Goal: Find specific page/section: Find specific page/section

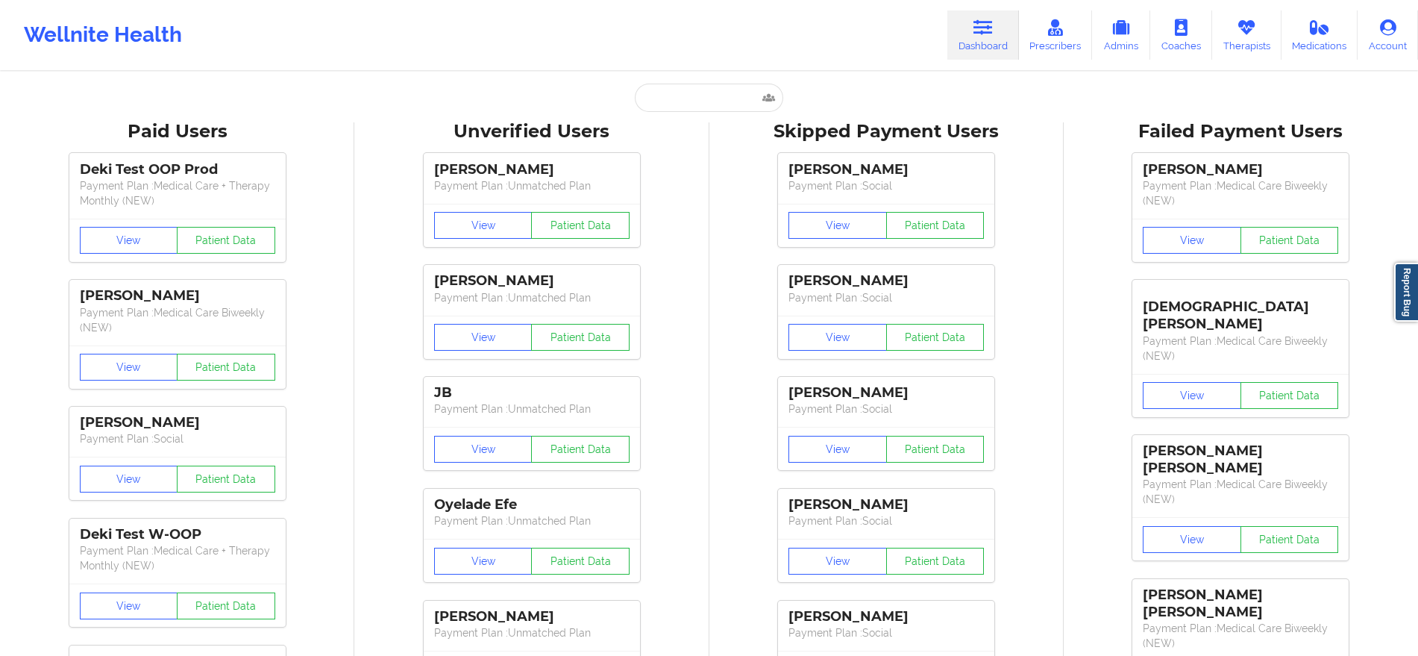
click at [1259, 23] on link "Therapists" at bounding box center [1246, 34] width 69 height 49
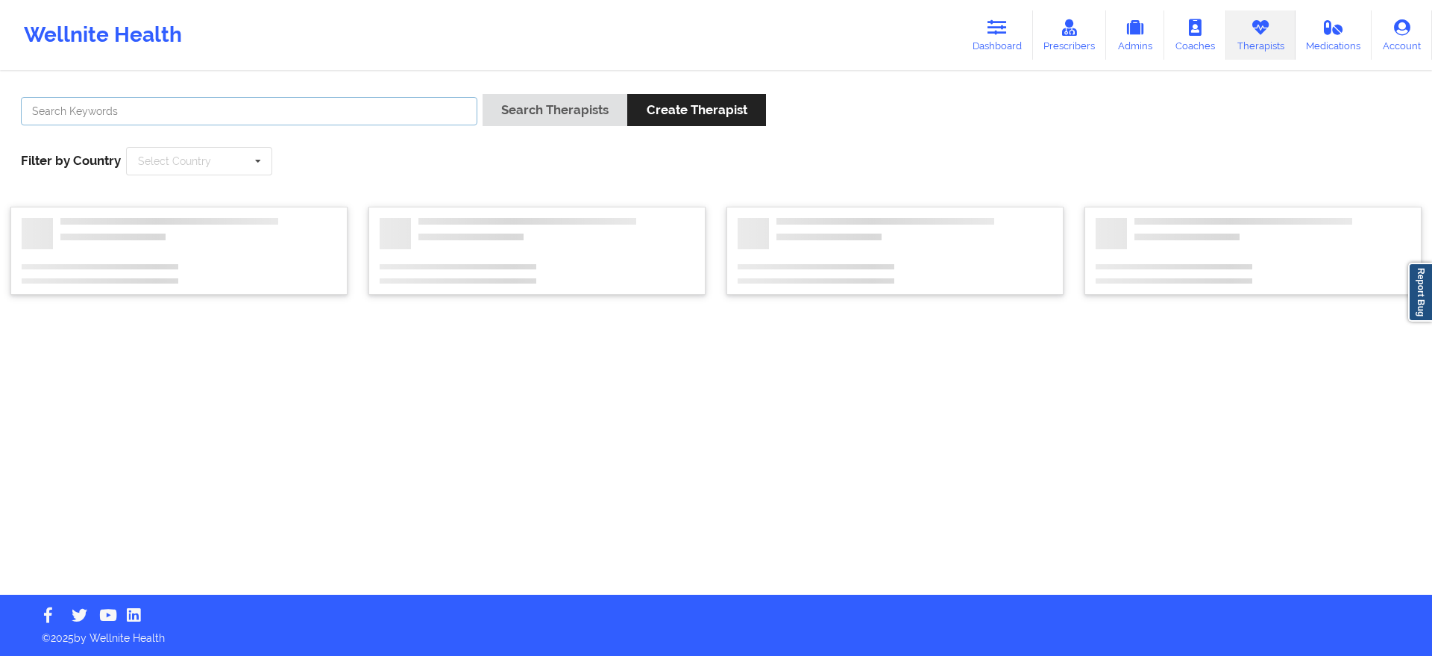
click at [455, 123] on input "text" at bounding box center [249, 111] width 456 height 28
type input "[PERSON_NAME]"
click at [483, 94] on button "Search Therapists" at bounding box center [555, 110] width 145 height 32
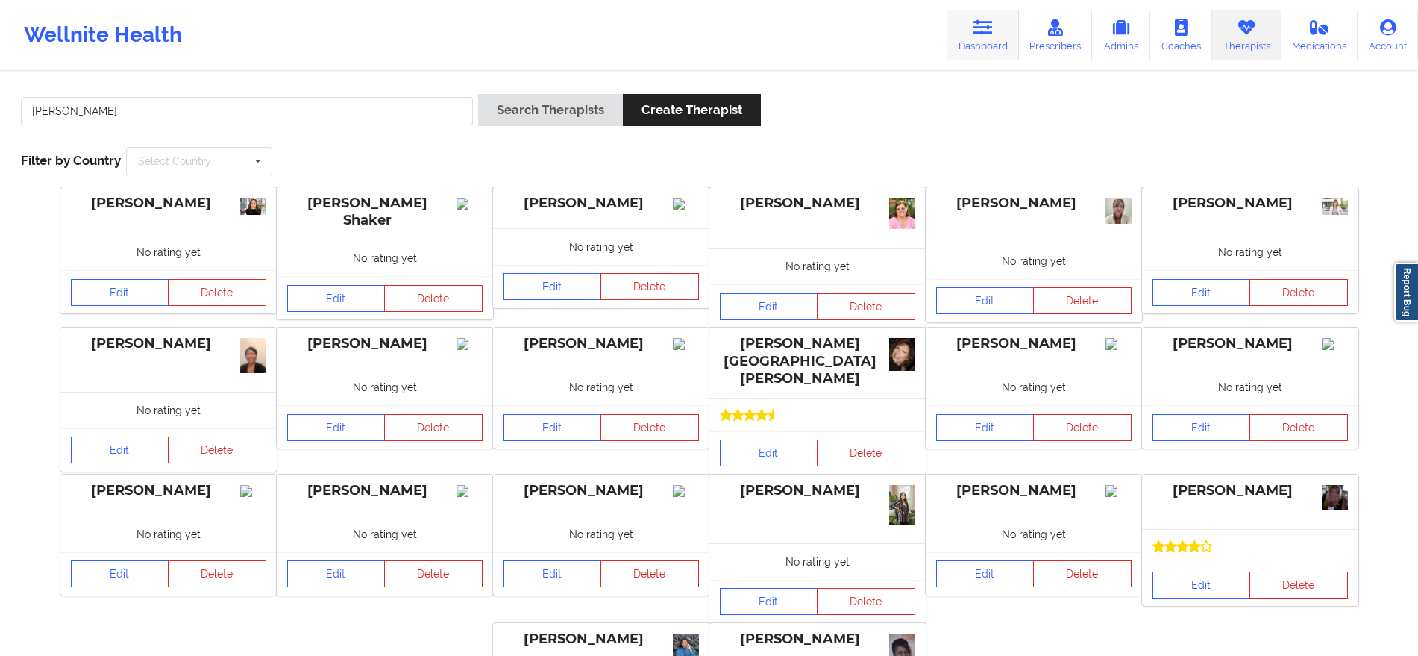
click at [981, 29] on icon at bounding box center [982, 27] width 19 height 16
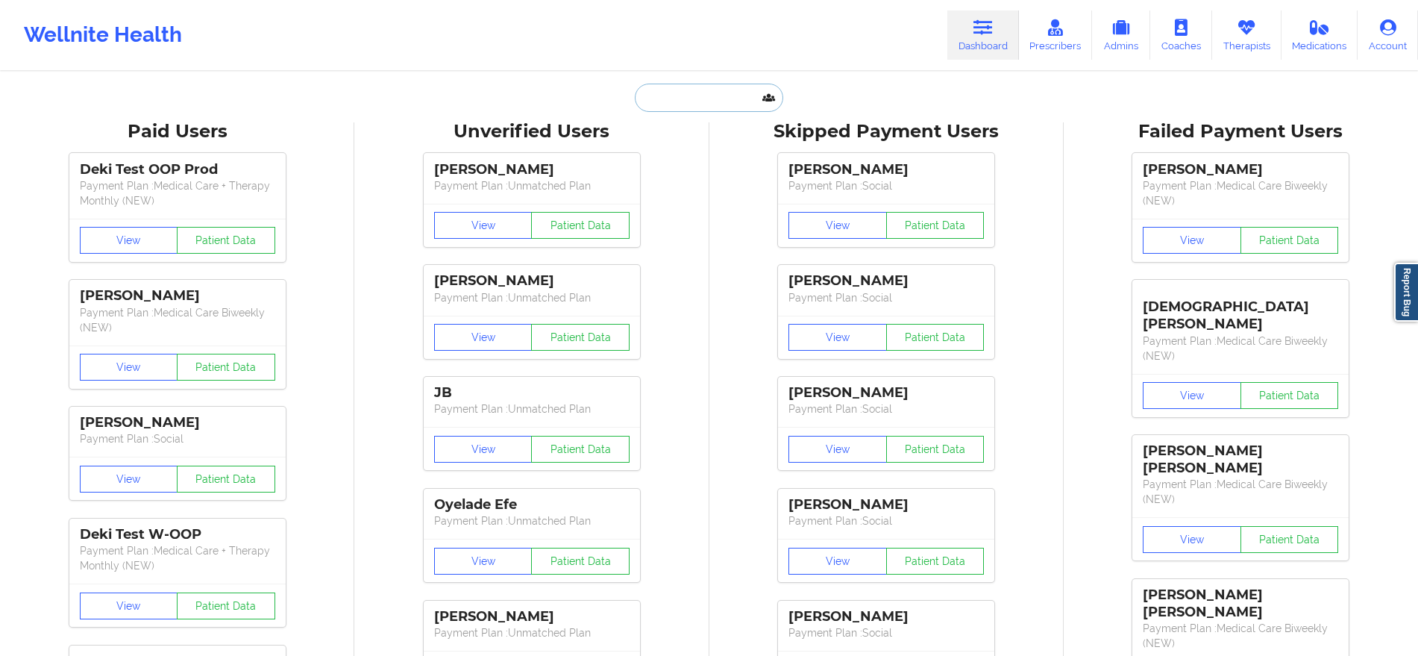
click at [665, 102] on input "text" at bounding box center [709, 98] width 148 height 28
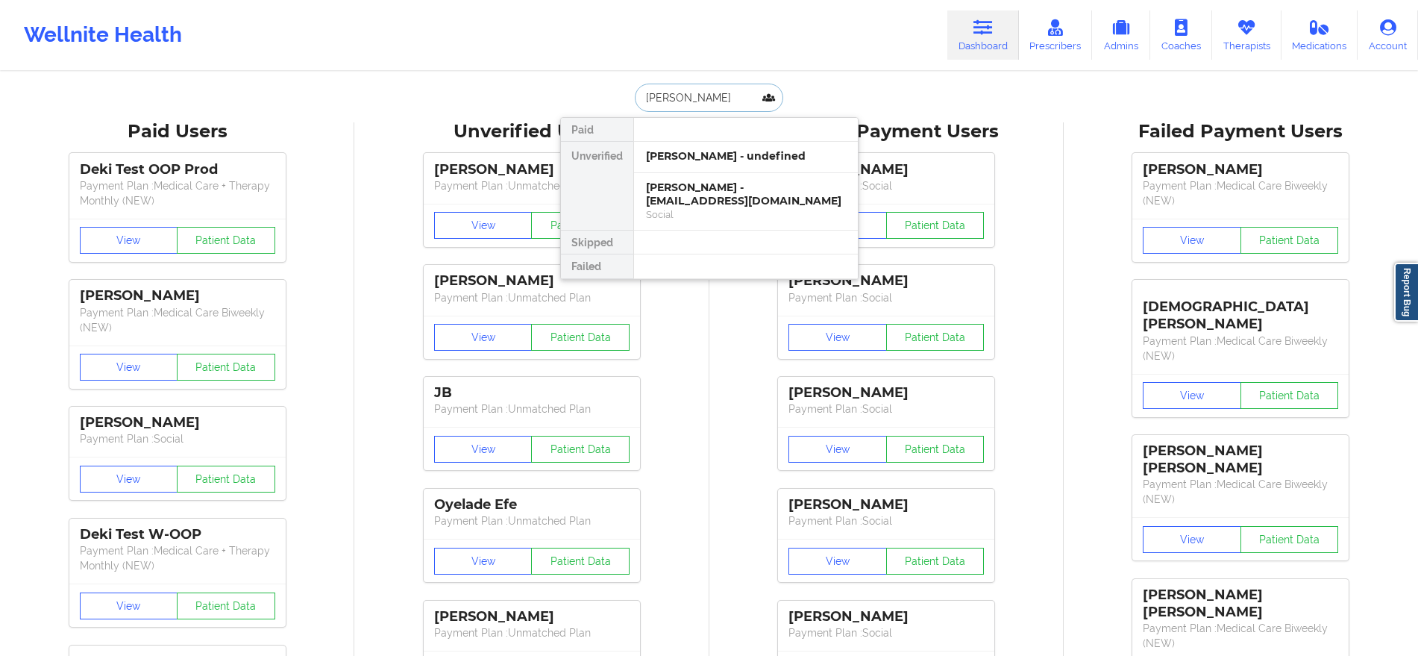
type input "[PERSON_NAME]"
